Goal: Book appointment/travel/reservation

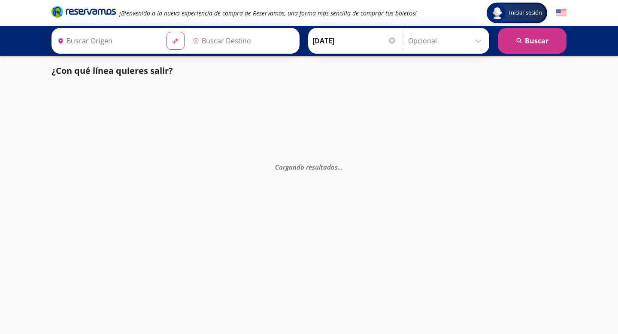
type input "[GEOGRAPHIC_DATA], [GEOGRAPHIC_DATA]"
type input "Toluca, [GEOGRAPHIC_DATA]"
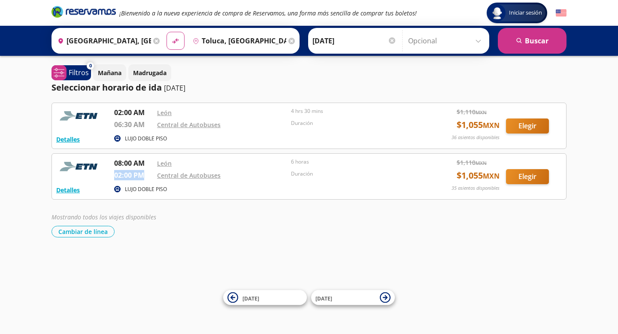
drag, startPoint x: 113, startPoint y: 175, endPoint x: 144, endPoint y: 177, distance: 31.0
click at [144, 177] on div "Detalles LUJO DOBLE PISO 08:00 AM León 02:00 PM Central de Autobuses 6 horas Du…" at bounding box center [309, 176] width 506 height 37
click at [103, 234] on button "Cambiar de línea" at bounding box center [83, 232] width 63 height 12
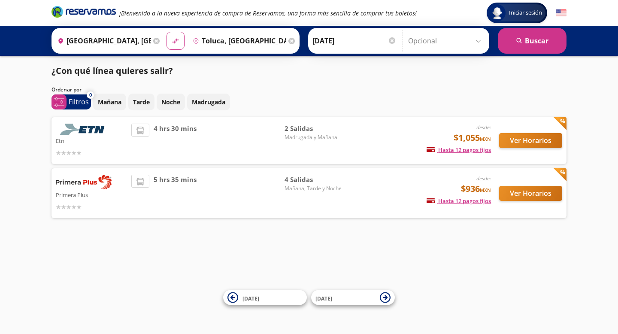
click at [304, 184] on span "4 Salidas" at bounding box center [315, 180] width 60 height 10
click at [530, 195] on button "Ver Horarios" at bounding box center [530, 193] width 63 height 15
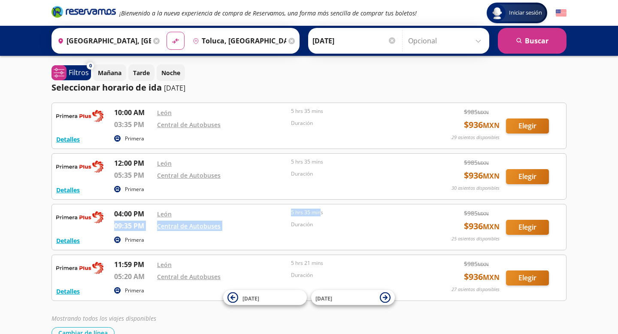
drag, startPoint x: 287, startPoint y: 211, endPoint x: 320, endPoint y: 213, distance: 33.1
click at [321, 213] on div "04:00 PM León 09:35 PM Central de Autobuses 5 hrs 35 mins Duración" at bounding box center [267, 221] width 306 height 25
drag, startPoint x: 290, startPoint y: 159, endPoint x: 328, endPoint y: 160, distance: 38.2
click at [329, 160] on div "12:00 PM León 05:35 PM Central de Autobuses 5 hrs 35 mins Duración" at bounding box center [267, 170] width 306 height 25
click at [273, 123] on div "Central de Autobuses" at bounding box center [222, 124] width 130 height 10
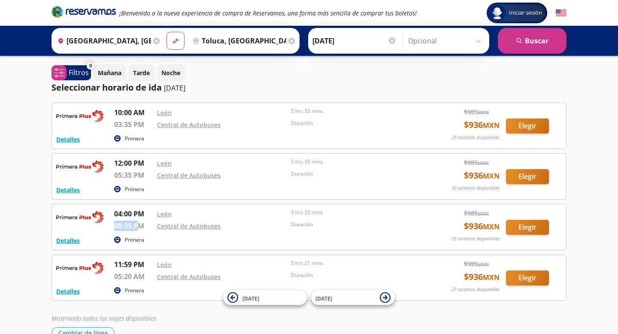
drag, startPoint x: 114, startPoint y: 225, endPoint x: 134, endPoint y: 225, distance: 20.2
click at [136, 226] on p "09:35 PM" at bounding box center [133, 226] width 39 height 10
